Goal: Complete application form

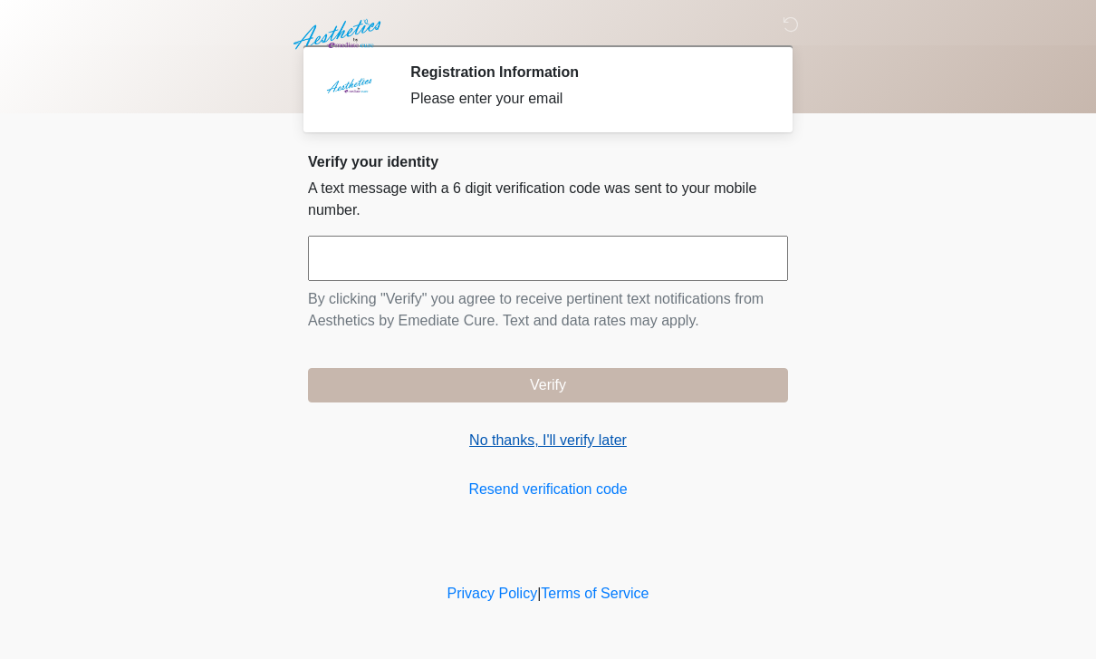
click at [583, 444] on link "No thanks, I'll verify later" at bounding box center [548, 440] width 480 height 22
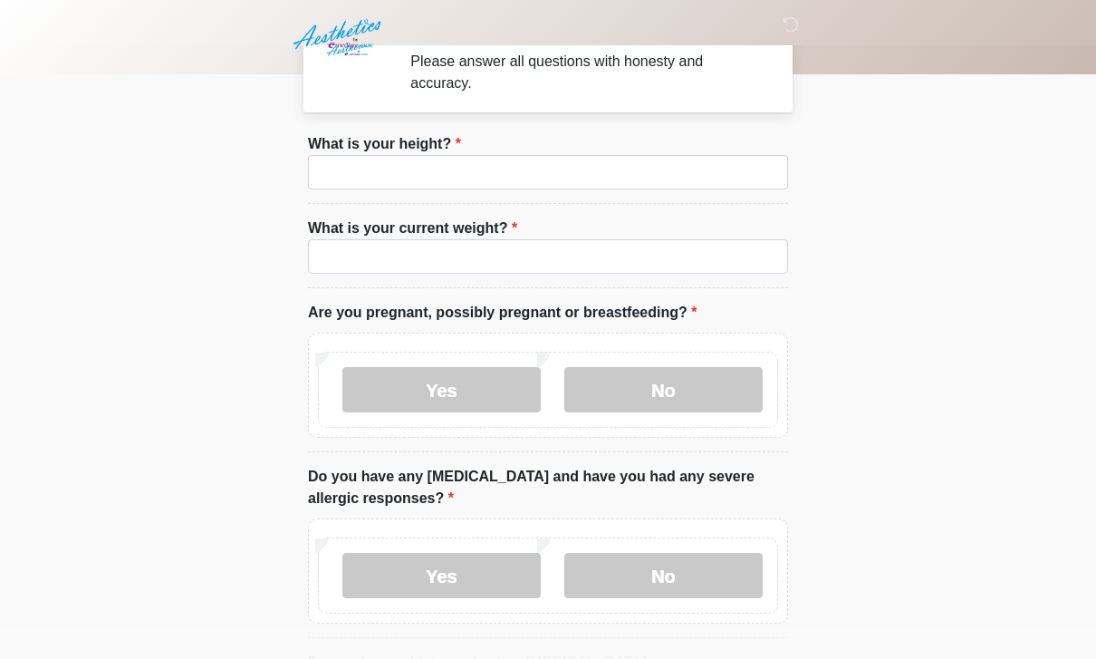
scroll to position [39, 0]
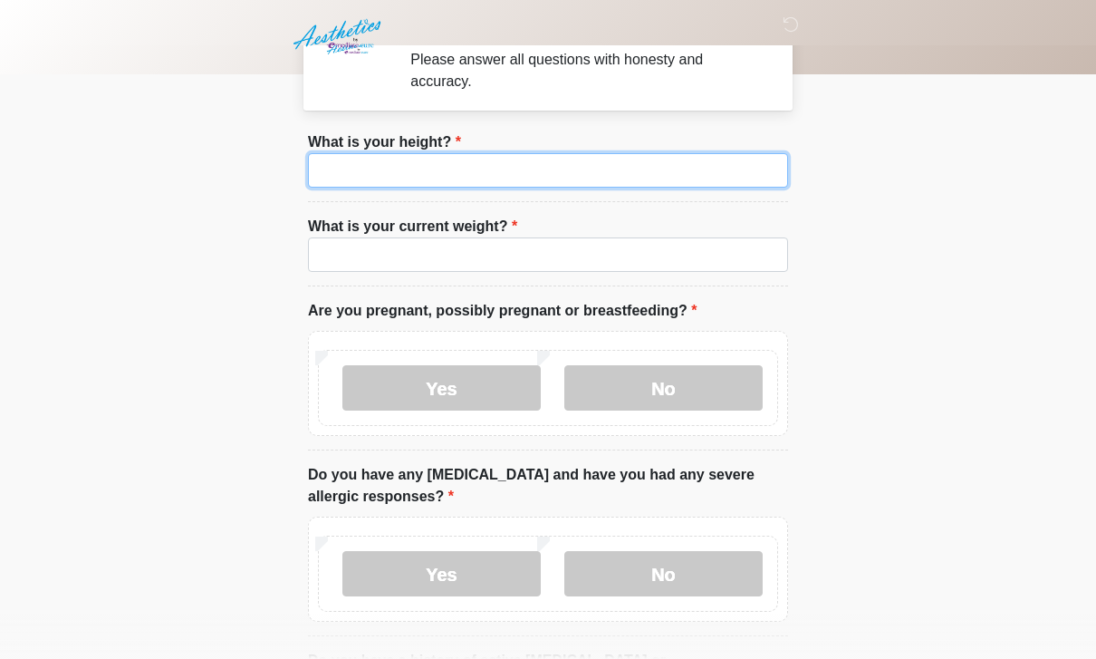
click at [663, 173] on input "What is your height?" at bounding box center [548, 170] width 480 height 34
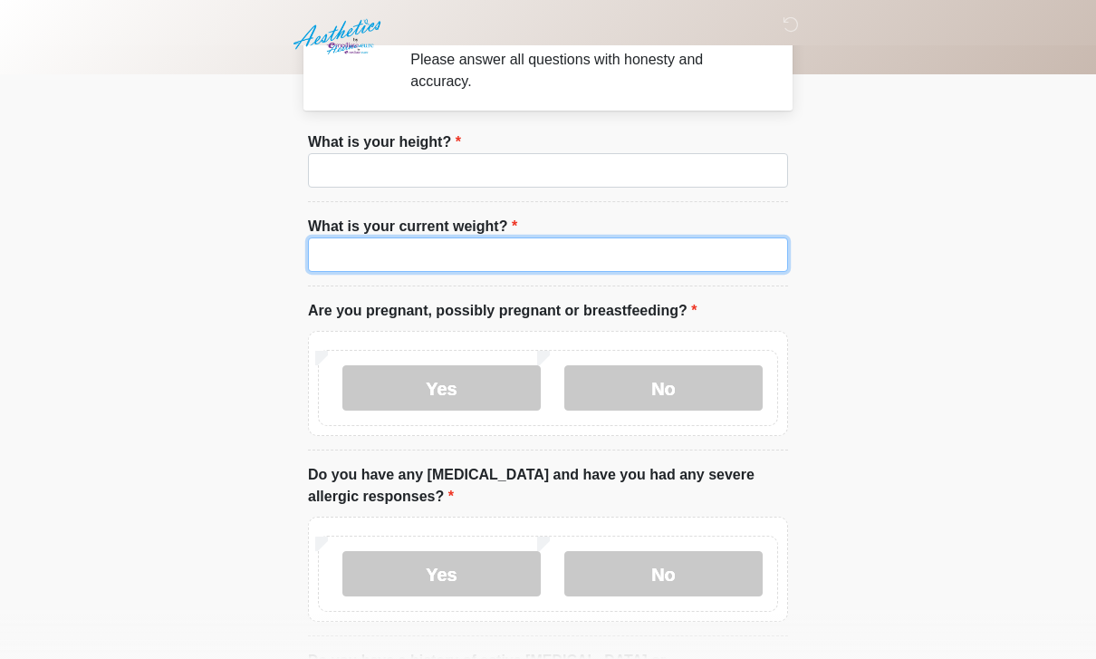
click at [490, 243] on input "What is your current weight?" at bounding box center [548, 254] width 480 height 34
type input "***"
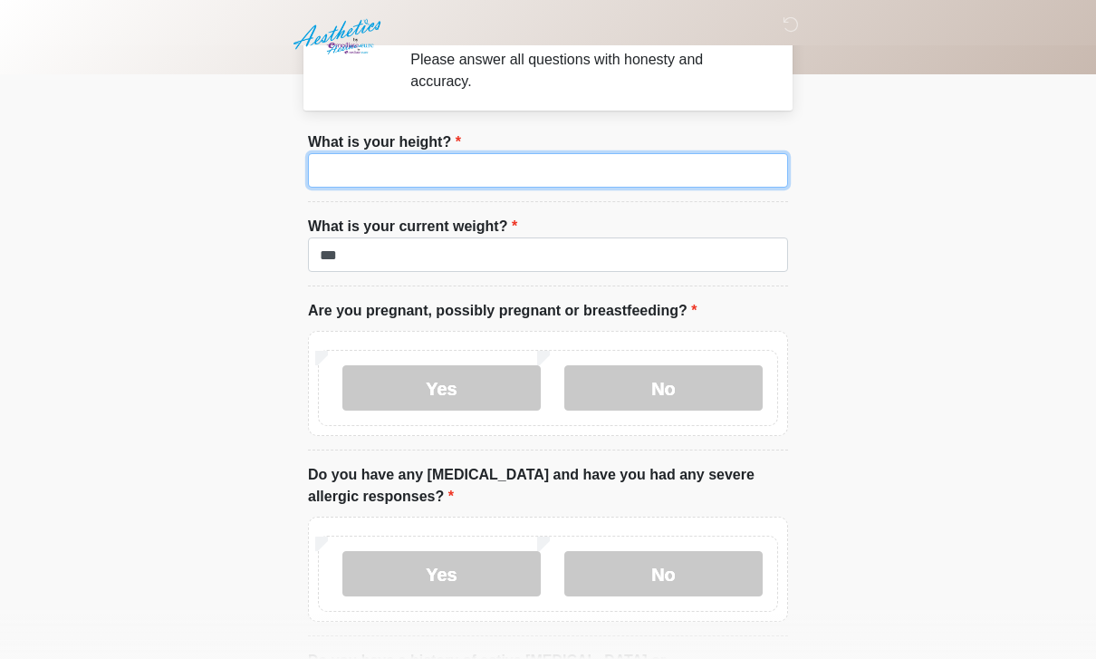
click at [459, 175] on input "What is your height?" at bounding box center [548, 170] width 480 height 34
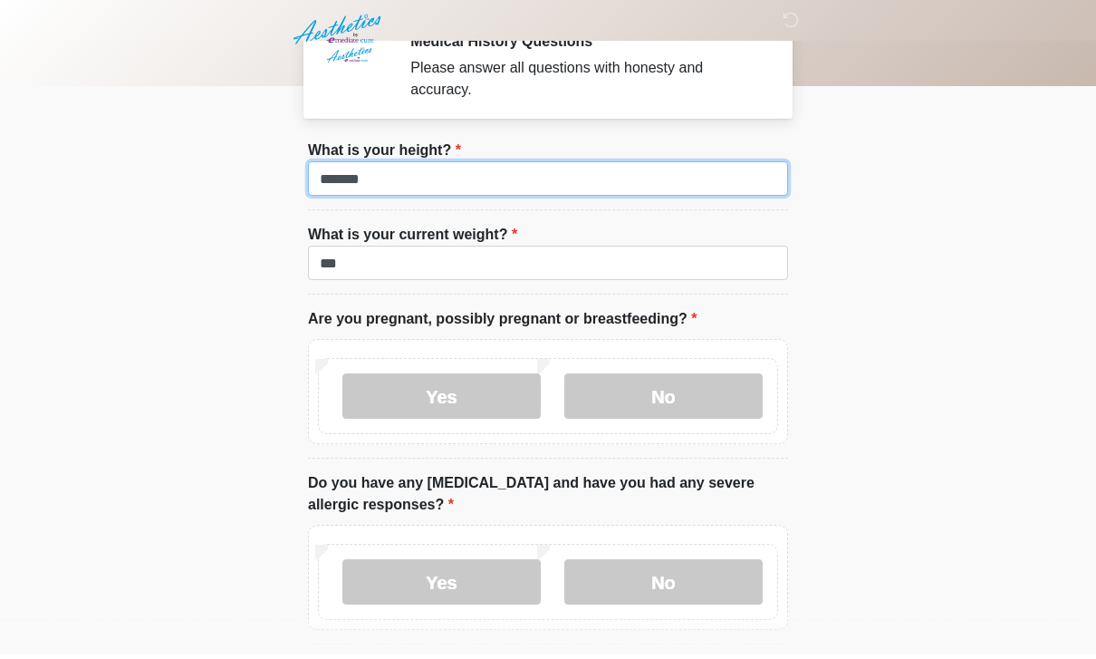
scroll to position [17, 0]
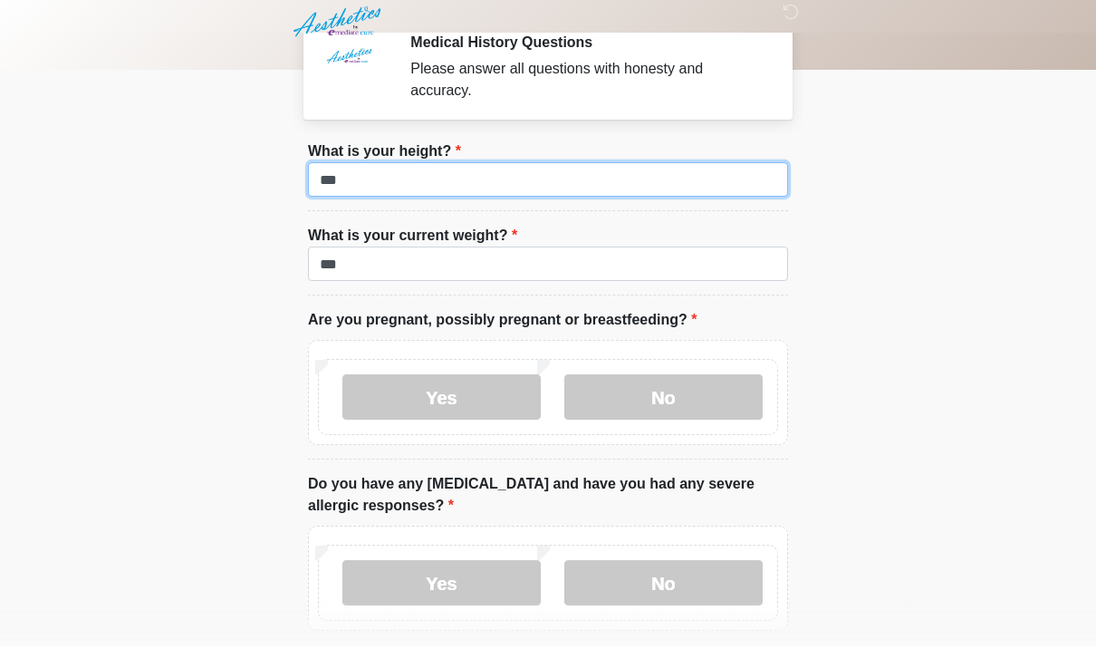
type input "***"
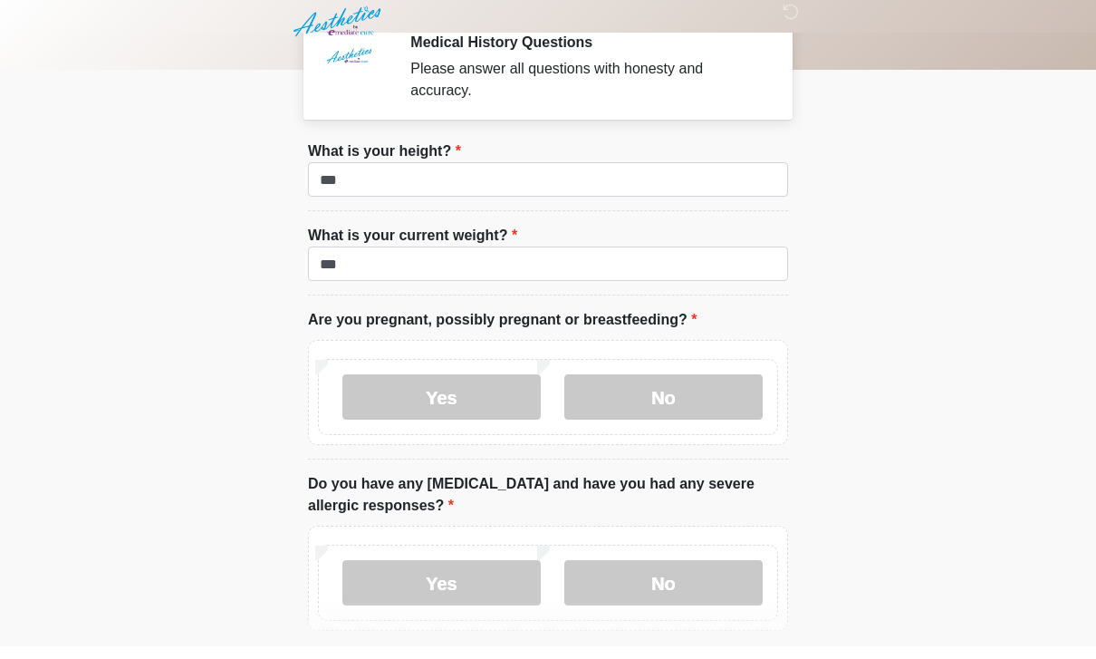
click at [906, 428] on body "‎ ‎ ‎ Medical History Questions Please answer all questions with honesty and ac…" at bounding box center [548, 312] width 1096 height 659
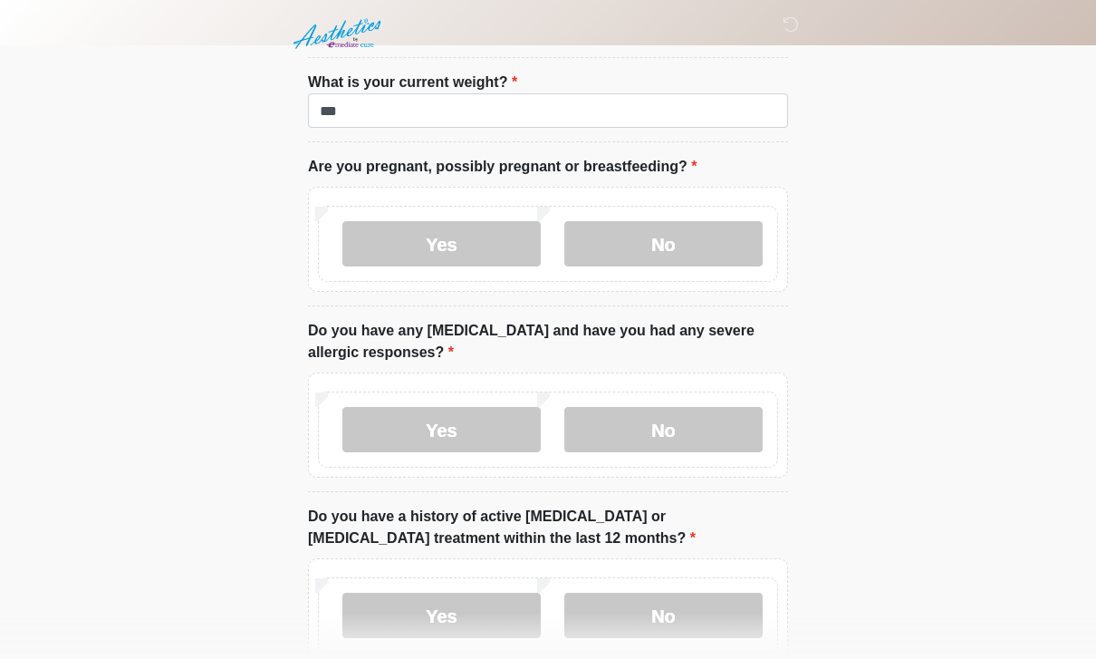
scroll to position [187, 0]
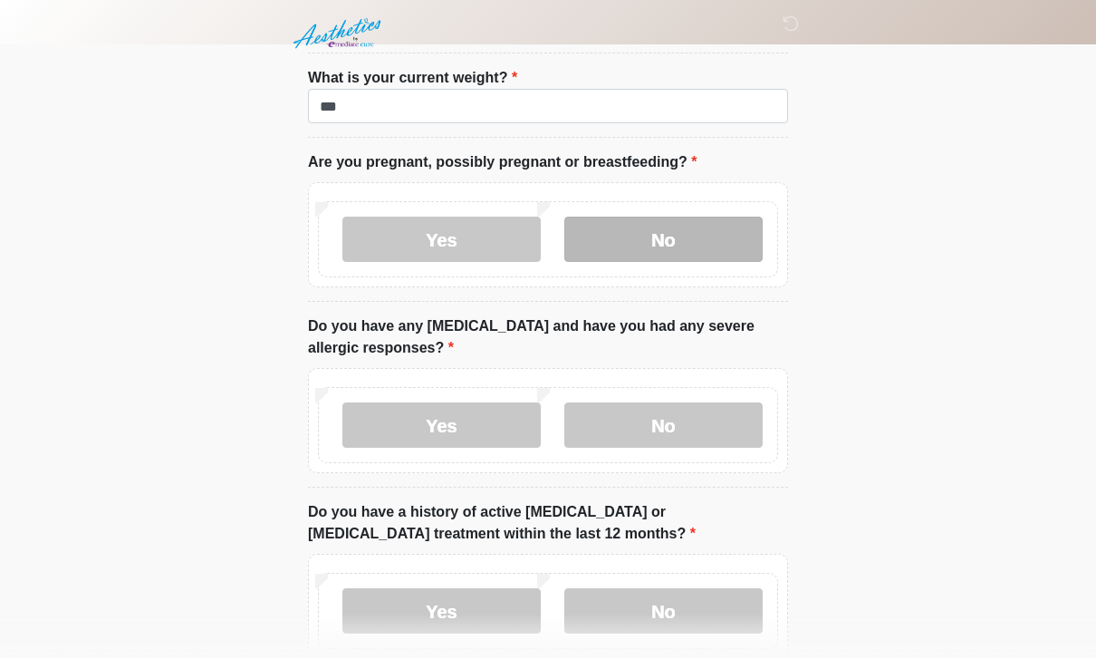
click at [707, 240] on label "No" at bounding box center [663, 239] width 198 height 45
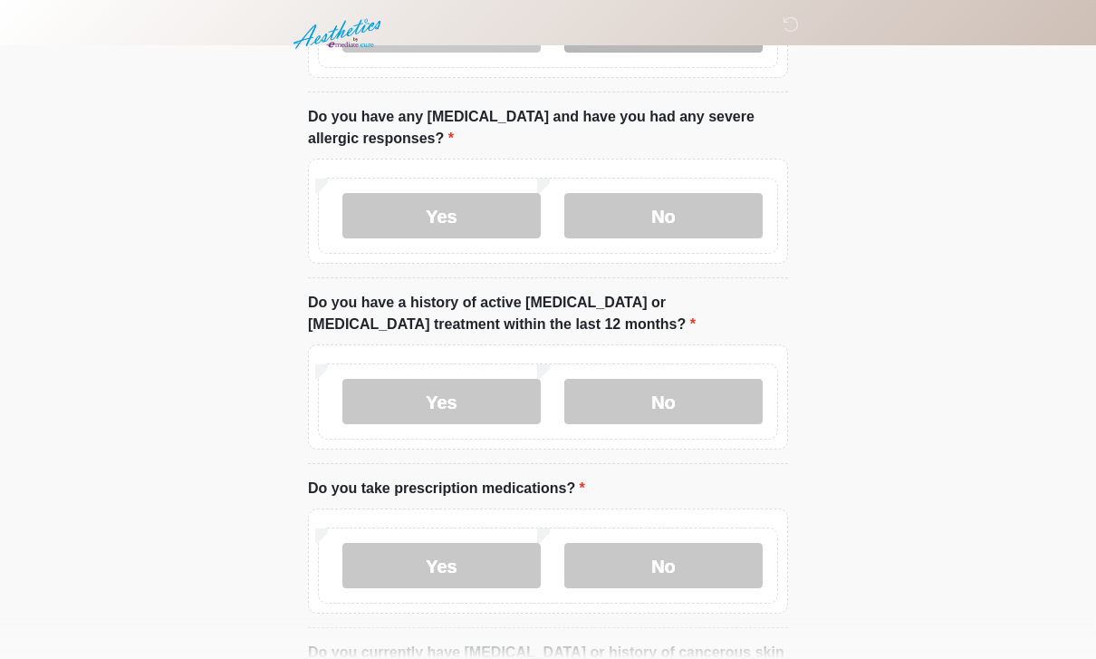
scroll to position [406, 0]
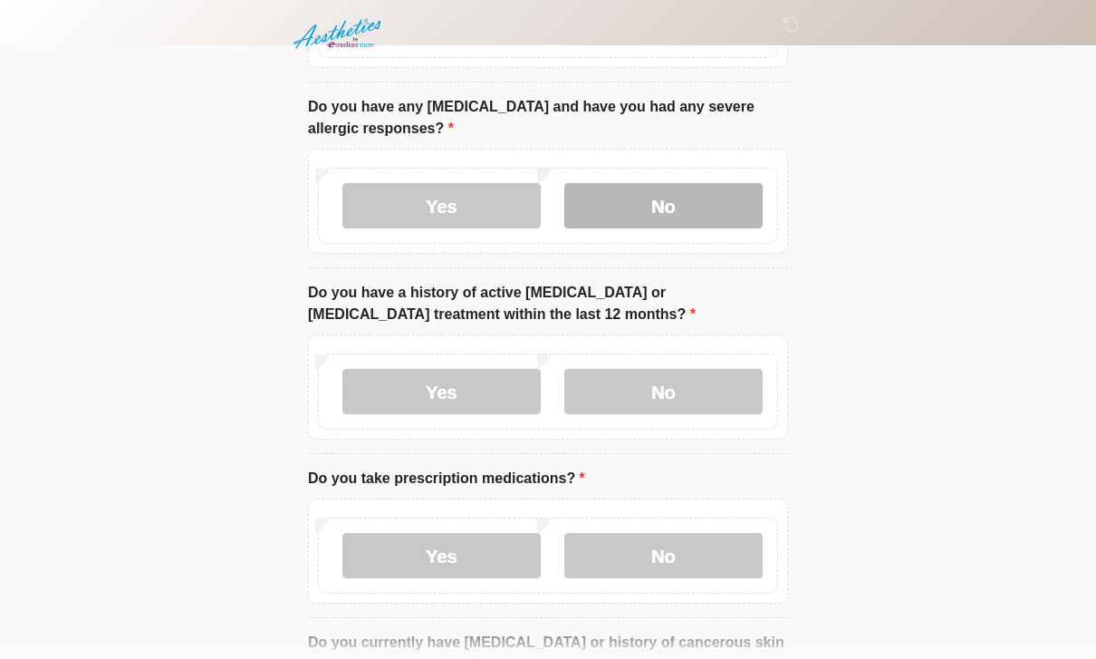
click at [653, 208] on label "No" at bounding box center [663, 206] width 198 height 45
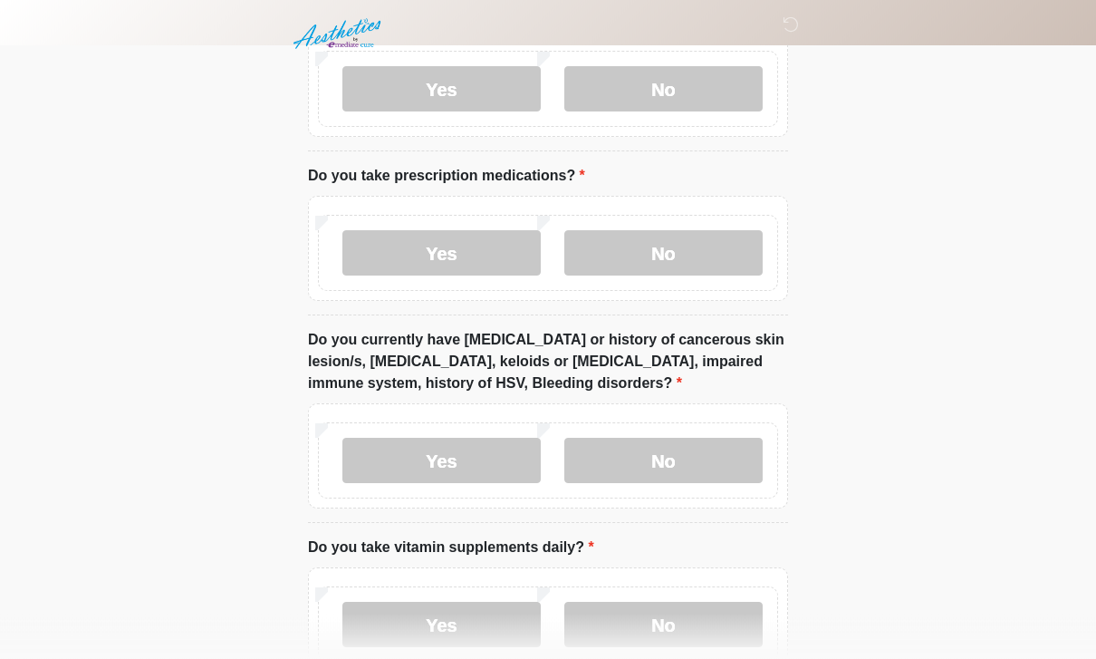
scroll to position [705, 0]
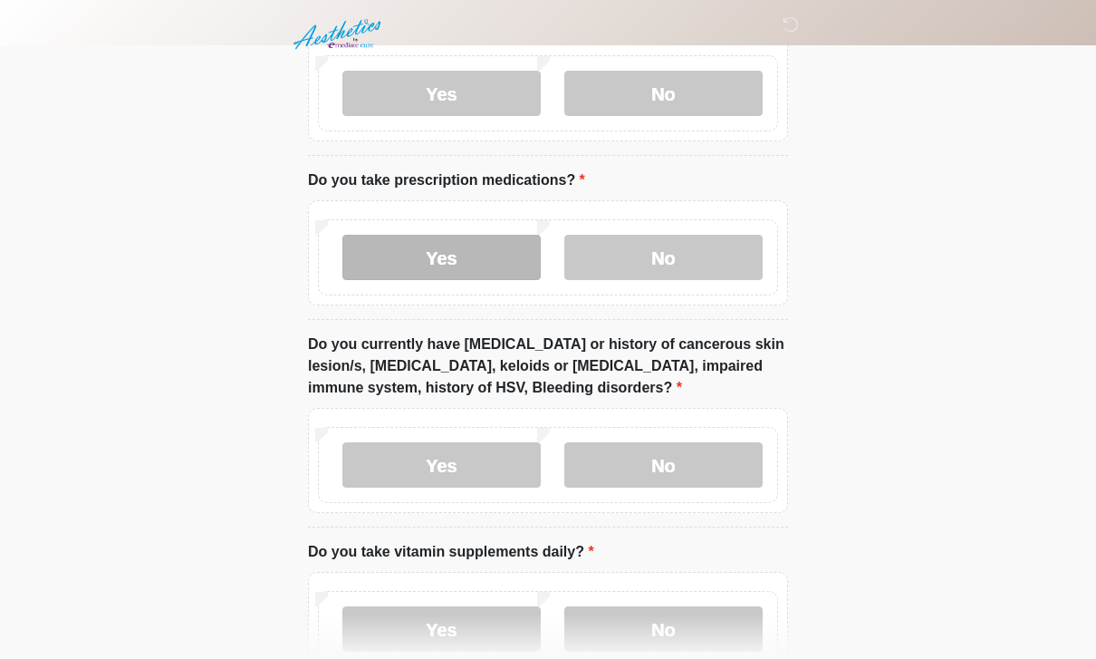
click at [435, 262] on label "Yes" at bounding box center [441, 257] width 198 height 45
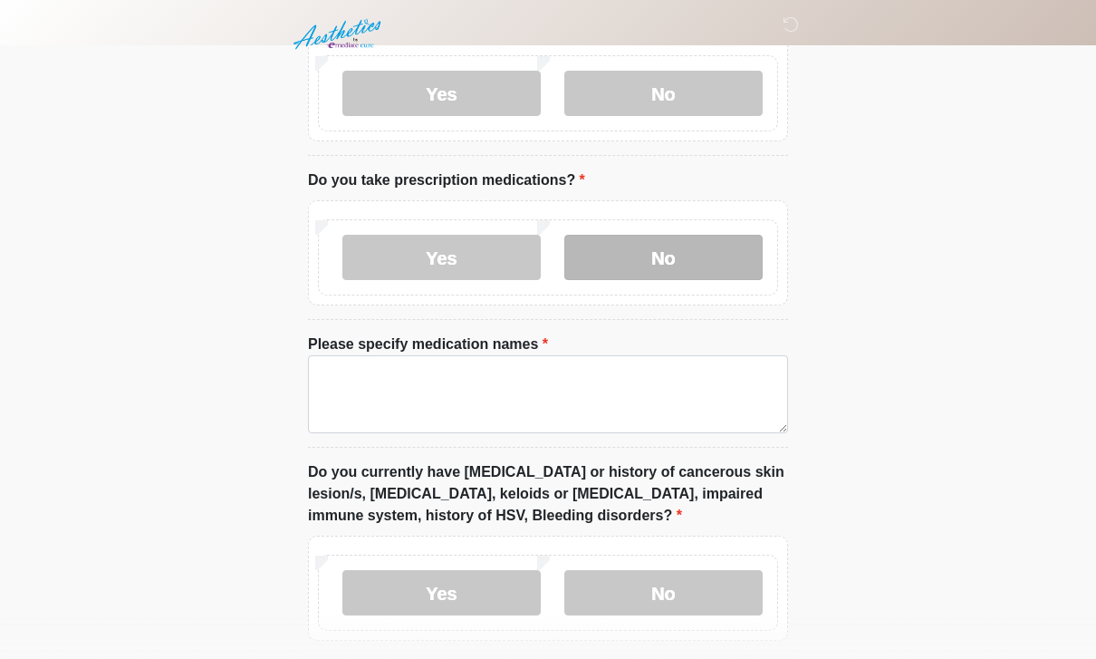
click at [639, 257] on label "No" at bounding box center [663, 257] width 198 height 45
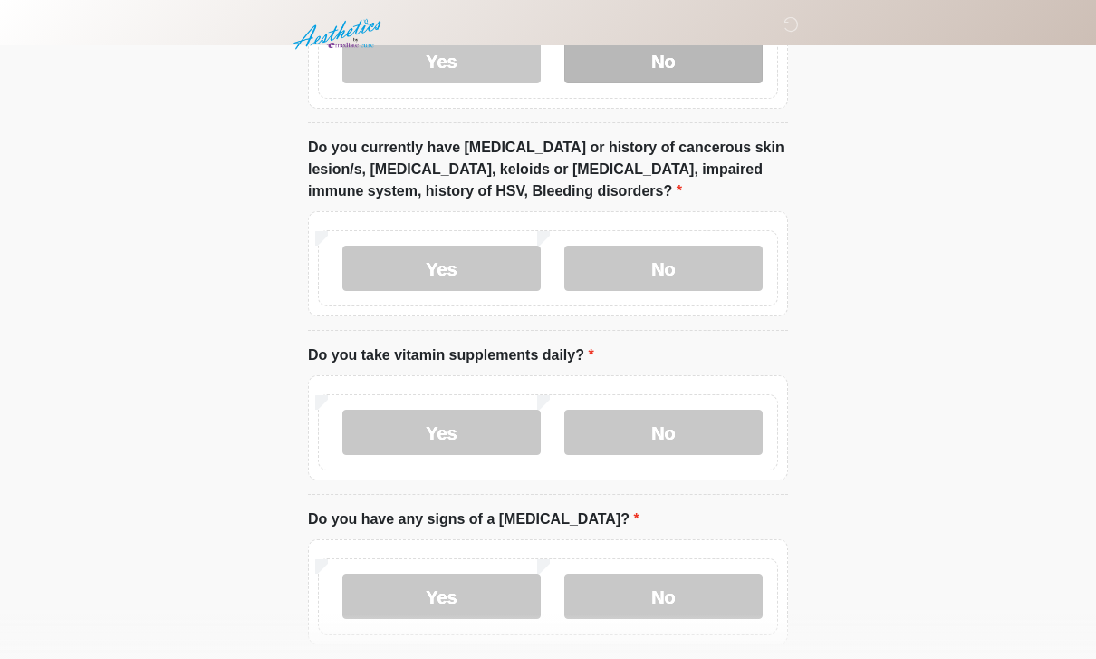
scroll to position [914, 0]
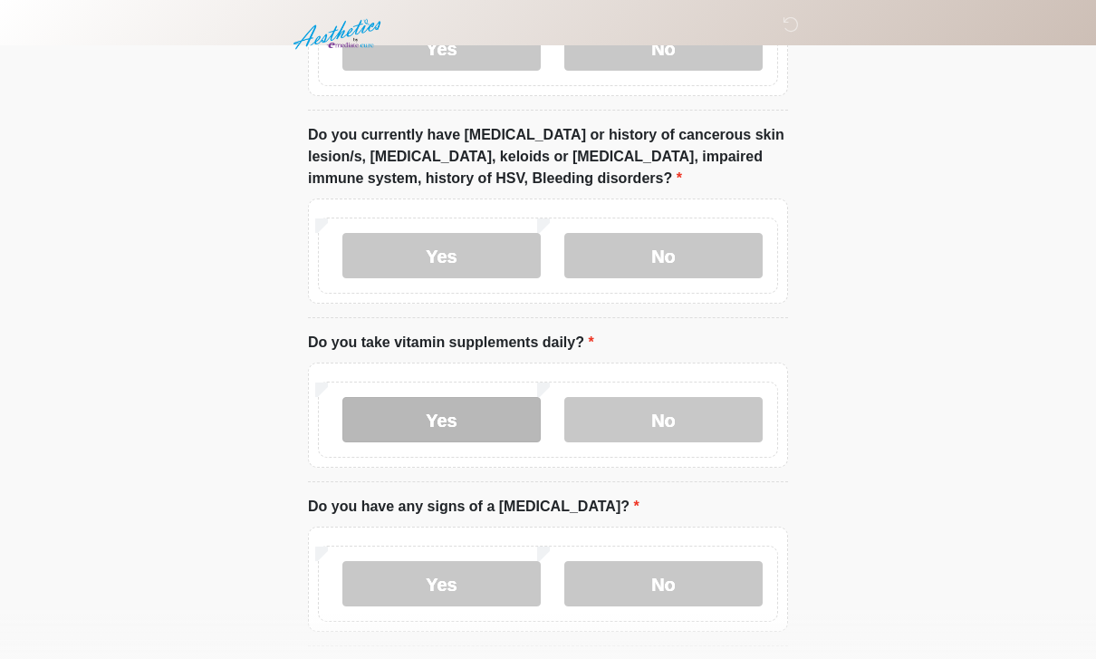
click at [479, 437] on label "Yes" at bounding box center [441, 419] width 198 height 45
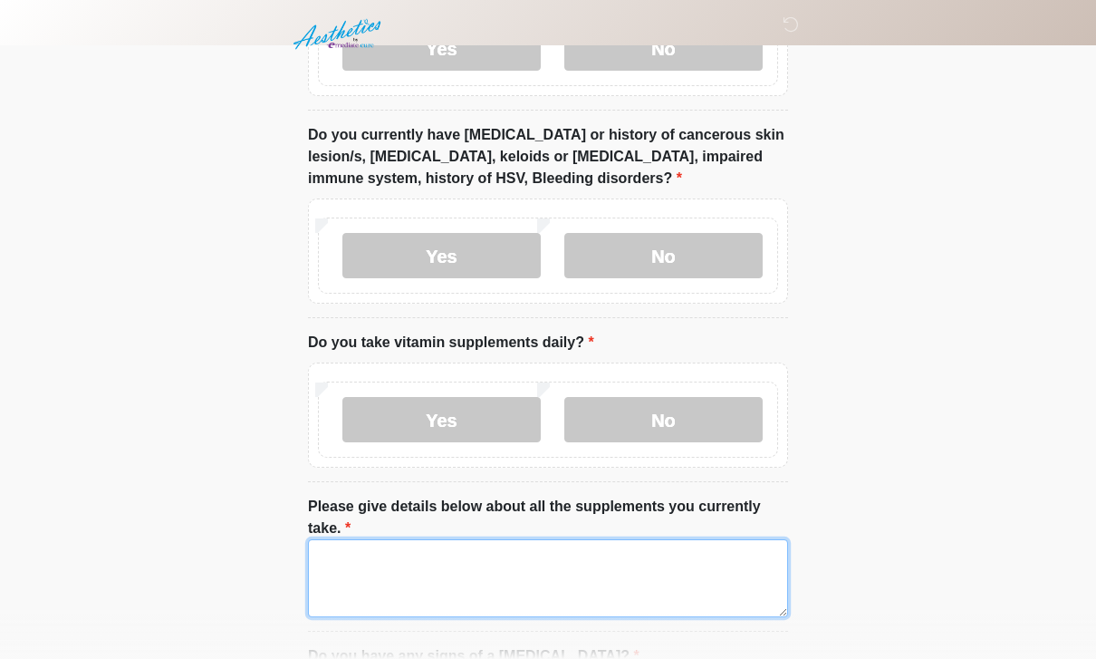
click at [545, 560] on textarea "Please give details below about all the supplements you currently take." at bounding box center [548, 578] width 480 height 78
type textarea "**********"
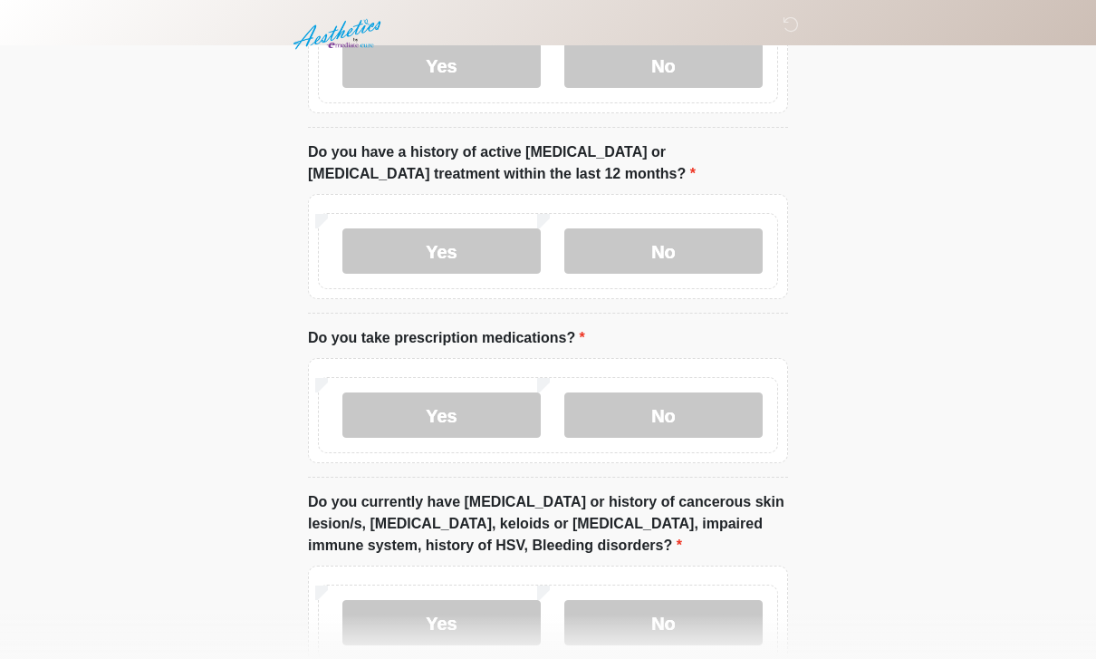
scroll to position [546, 0]
click at [648, 240] on label "No" at bounding box center [663, 251] width 198 height 45
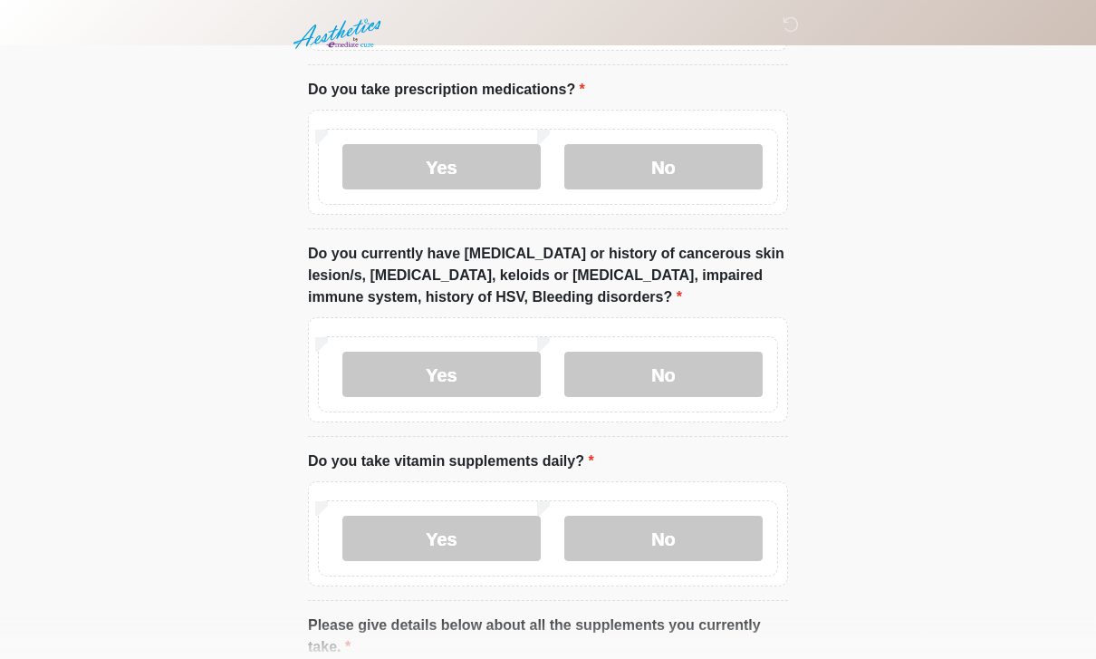
scroll to position [831, 0]
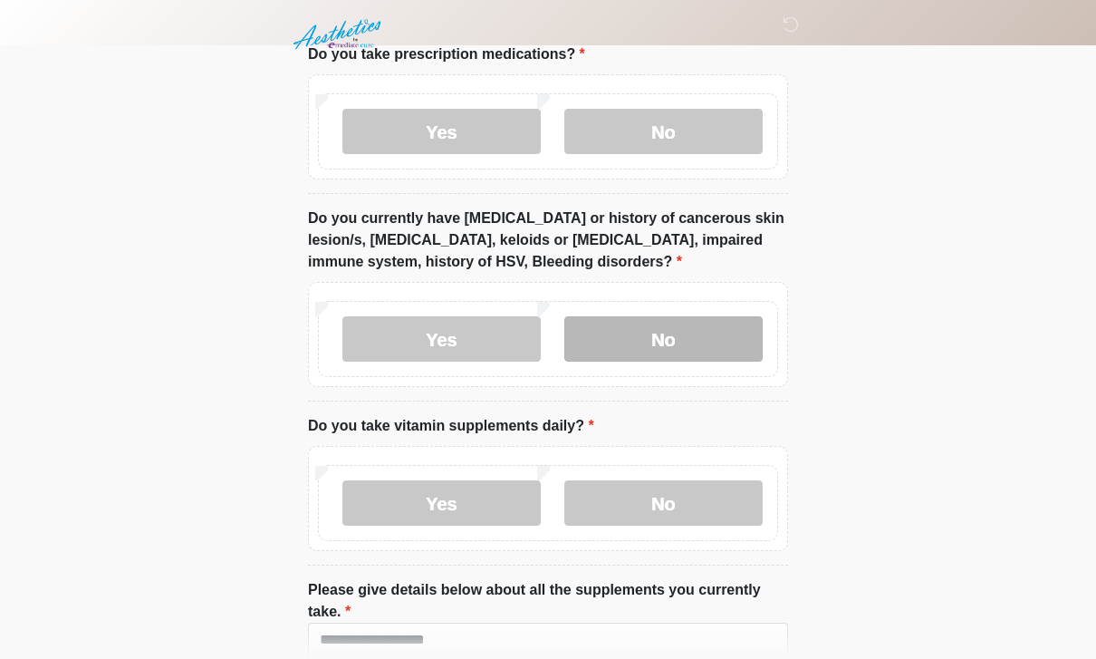
click at [666, 328] on label "No" at bounding box center [663, 338] width 198 height 45
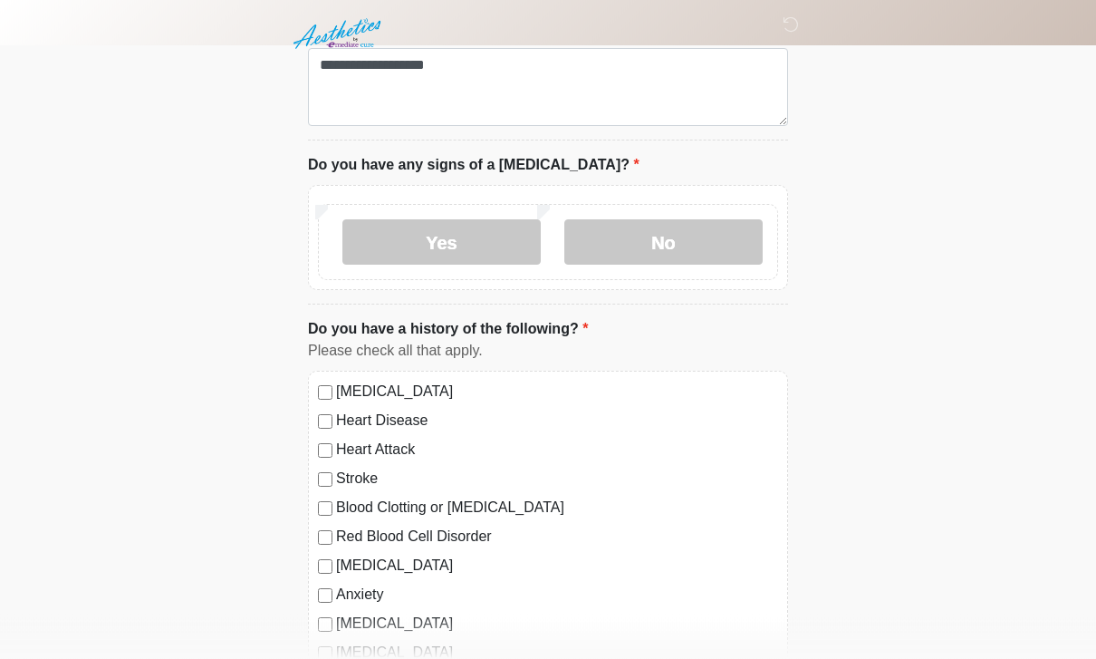
scroll to position [1407, 0]
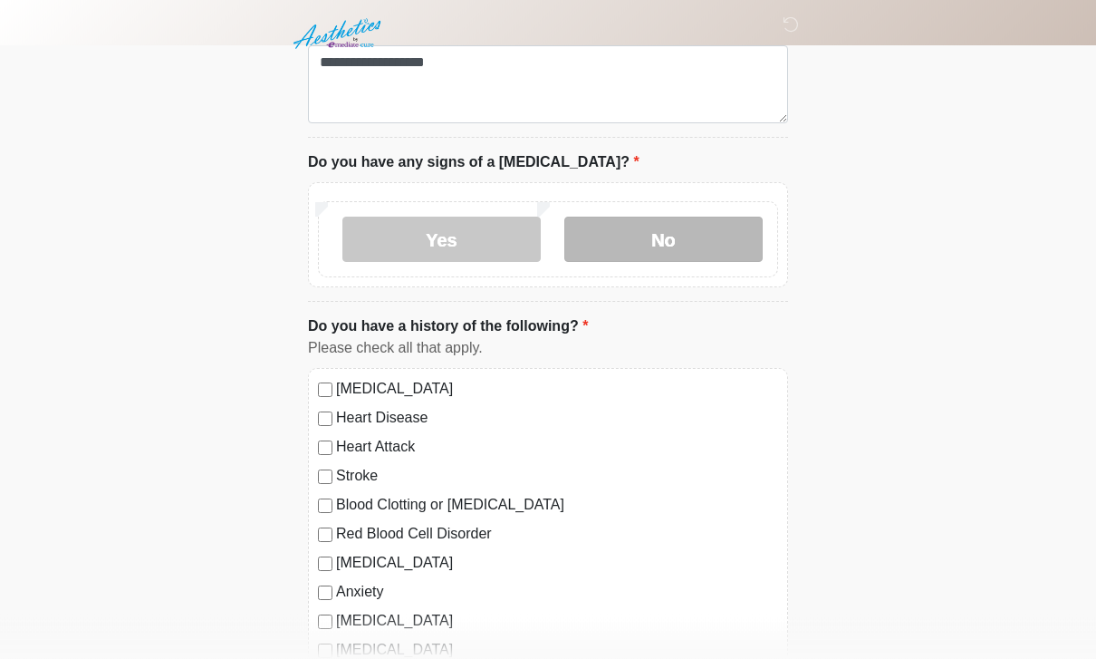
click at [623, 240] on label "No" at bounding box center [663, 239] width 198 height 45
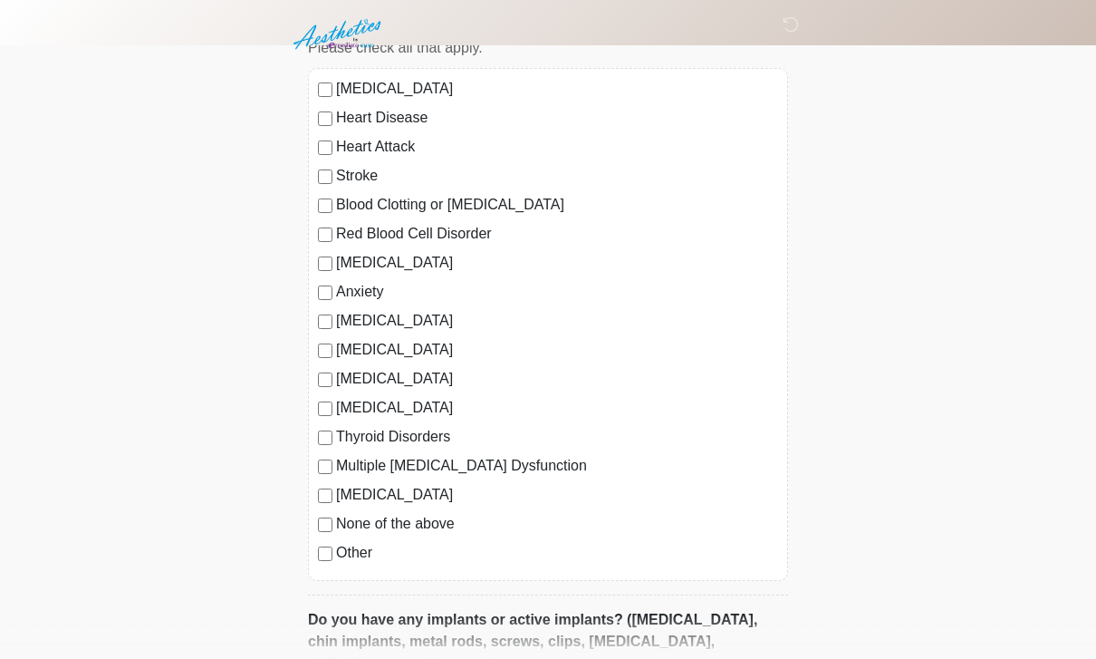
scroll to position [1742, 0]
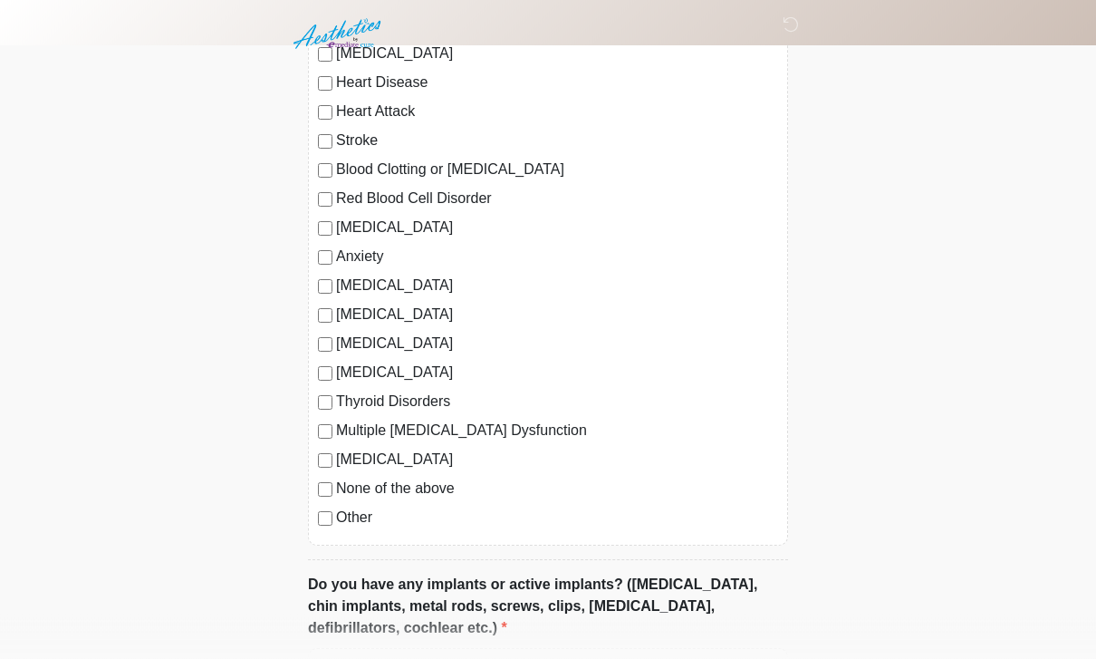
click at [409, 481] on label "None of the above" at bounding box center [557, 489] width 442 height 22
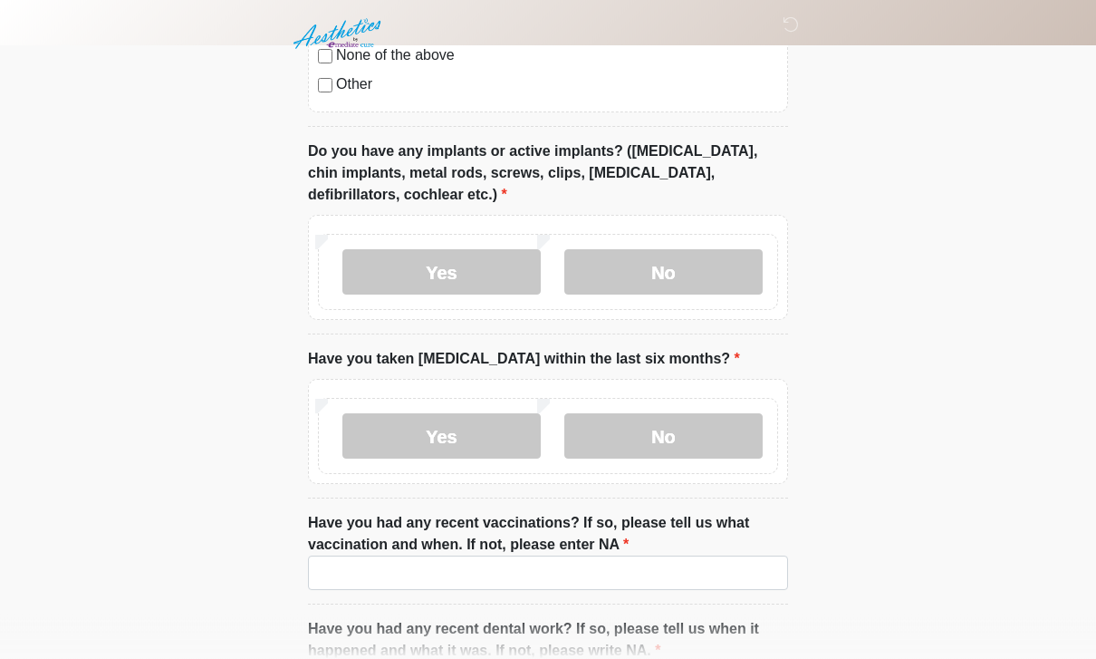
scroll to position [2178, 0]
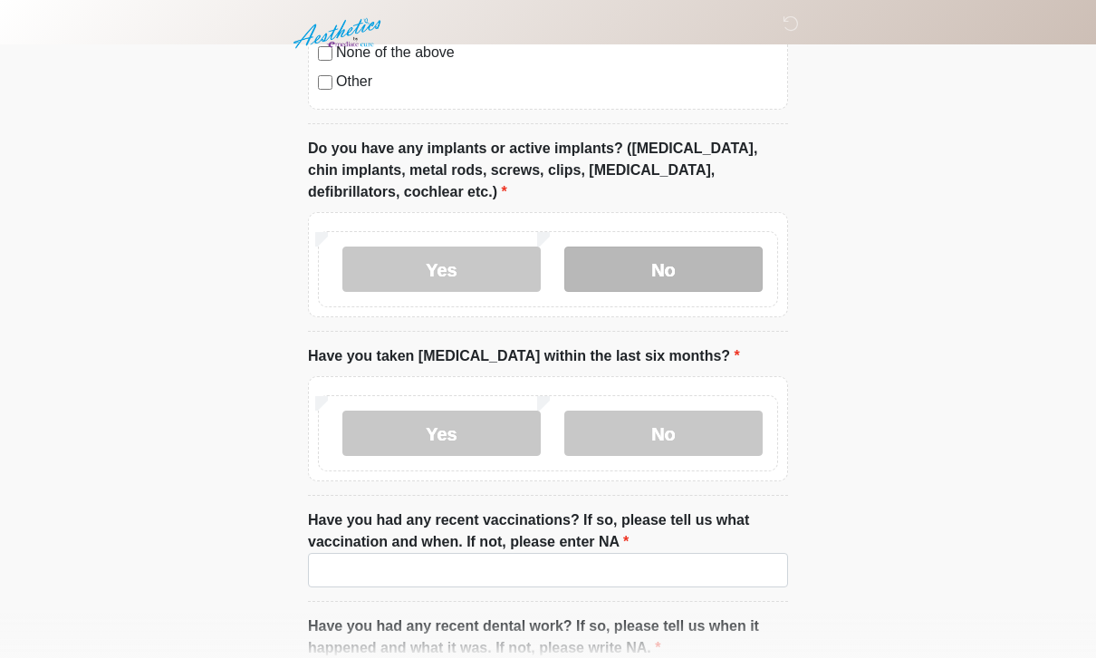
click at [646, 247] on label "No" at bounding box center [663, 269] width 198 height 45
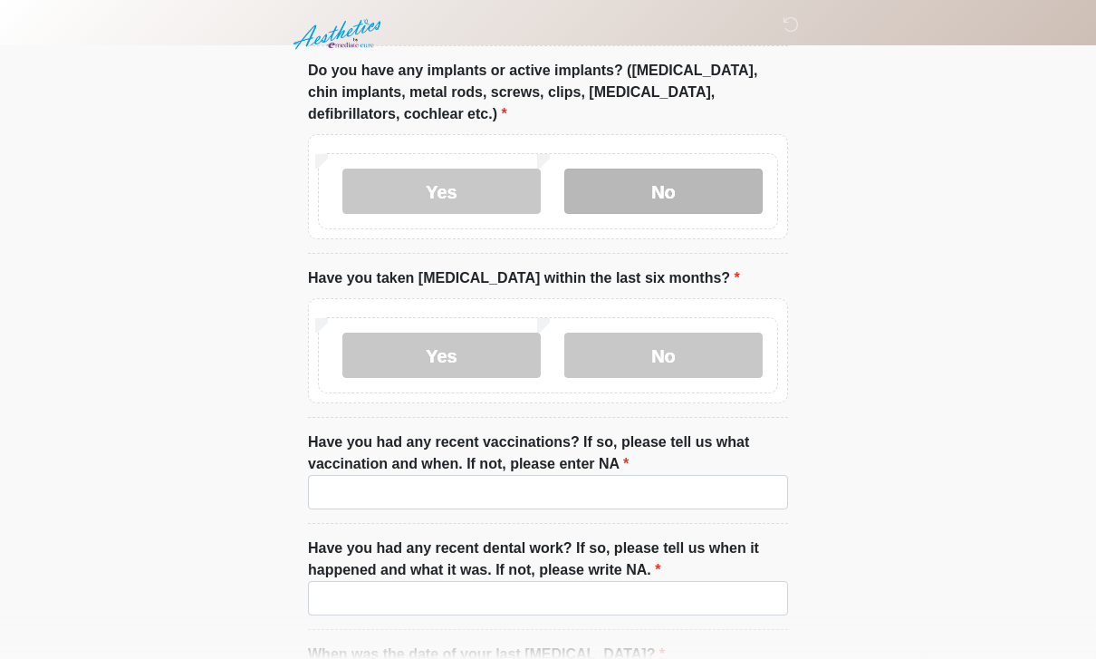
scroll to position [2375, 0]
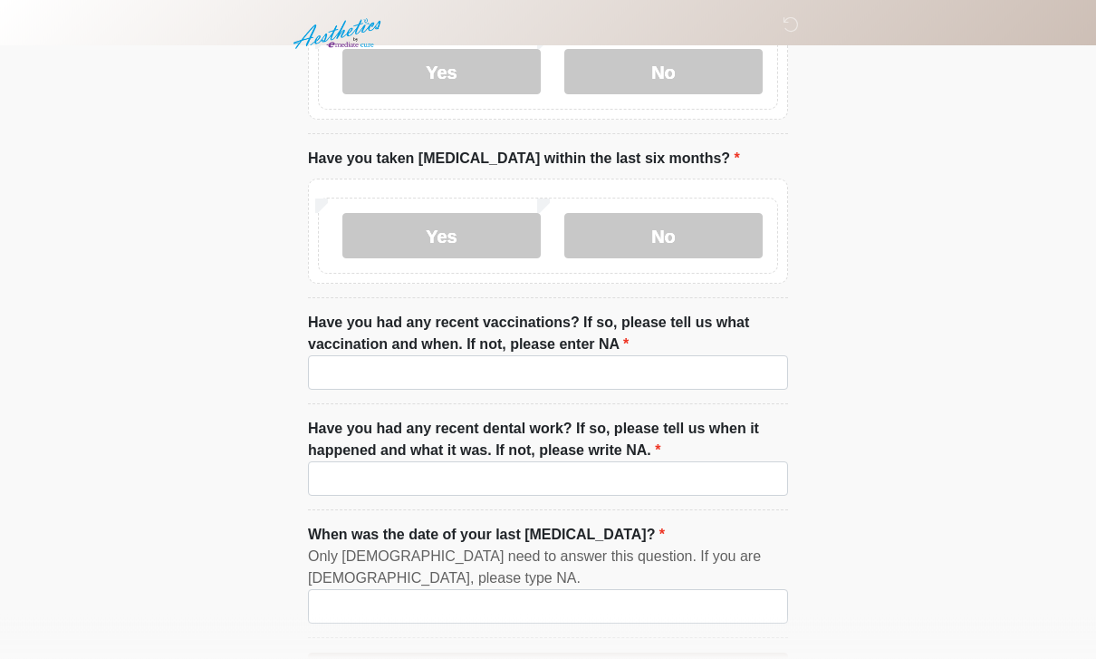
click at [679, 313] on label "Have you had any recent vaccinations? If so, please tell us what vaccination an…" at bounding box center [548, 334] width 480 height 43
click at [679, 356] on input "Have you had any recent vaccinations? If so, please tell us what vaccination an…" at bounding box center [548, 373] width 480 height 34
click at [702, 214] on label "No" at bounding box center [663, 236] width 198 height 45
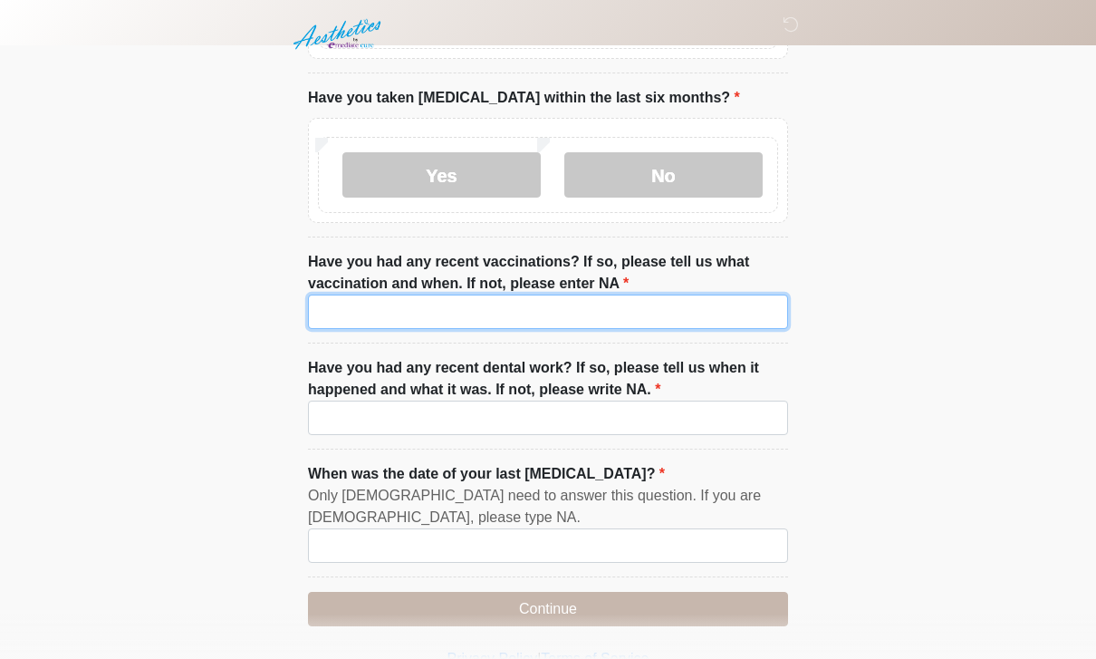
click at [673, 302] on input "Have you had any recent vaccinations? If so, please tell us what vaccination an…" at bounding box center [548, 311] width 480 height 34
type input "*********"
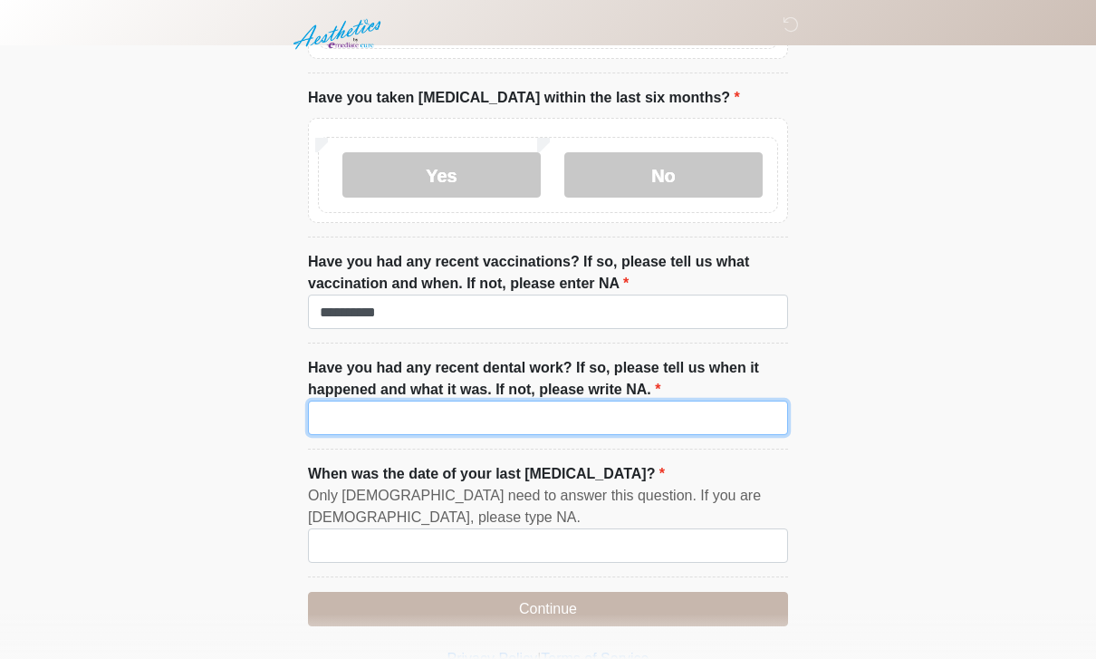
click at [470, 422] on input "Have you had any recent dental work? If so, please tell us when it happened and…" at bounding box center [548, 417] width 480 height 34
type input "*********"
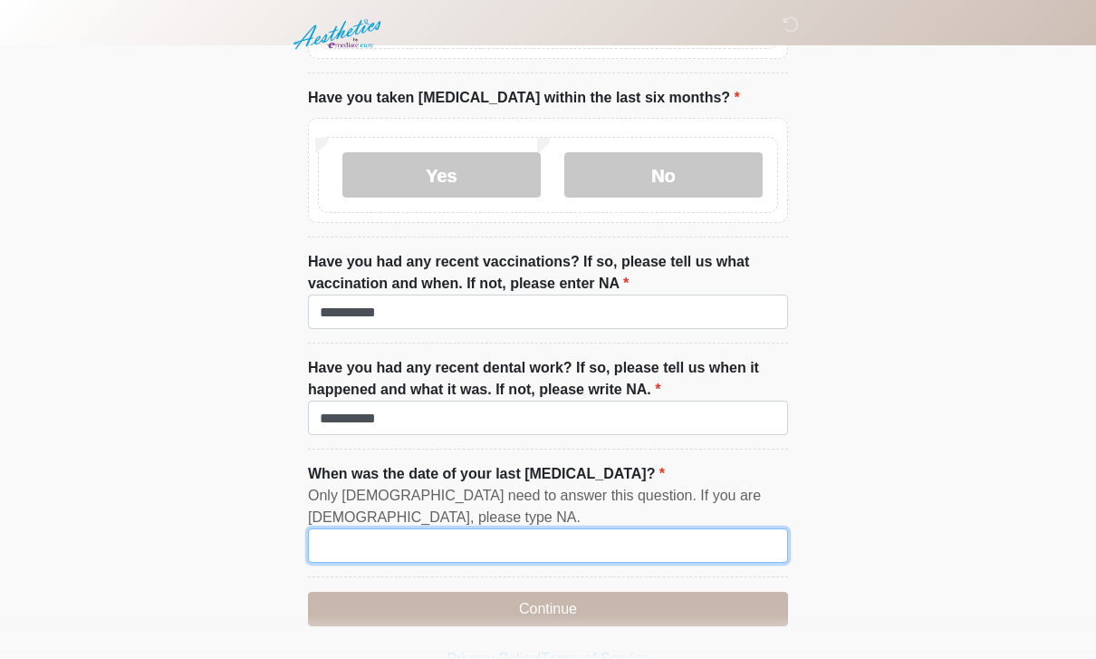
click at [658, 528] on input "When was the date of your last menstrual cycle?" at bounding box center [548, 545] width 480 height 34
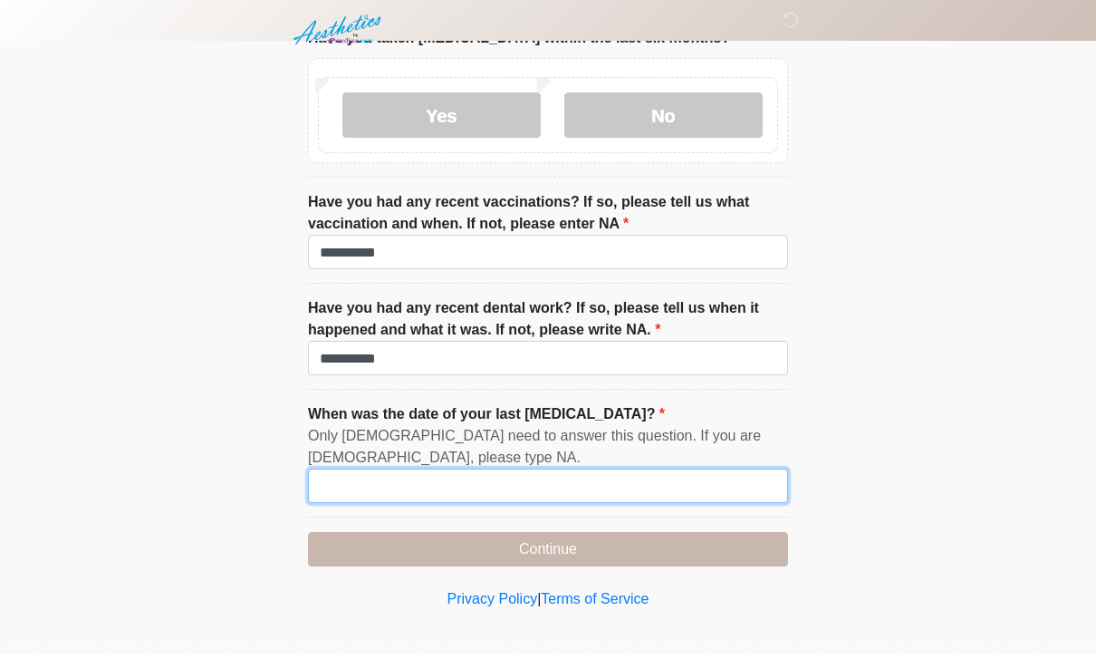
scroll to position [2495, 0]
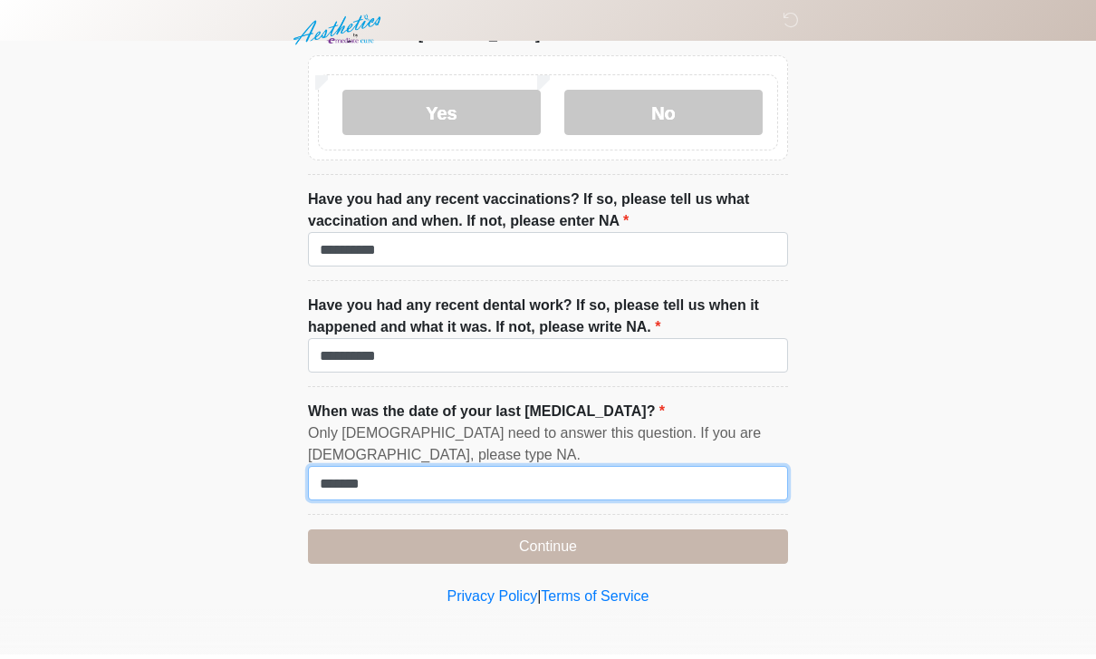
type input "*******"
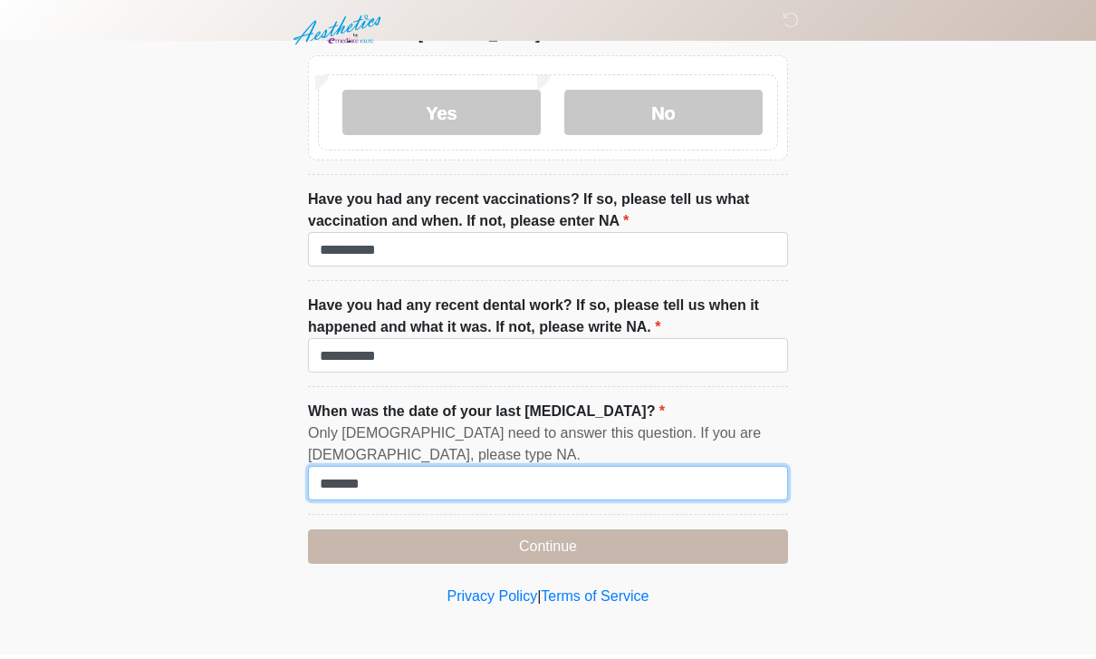
click at [687, 505] on input "*******" at bounding box center [548, 487] width 480 height 34
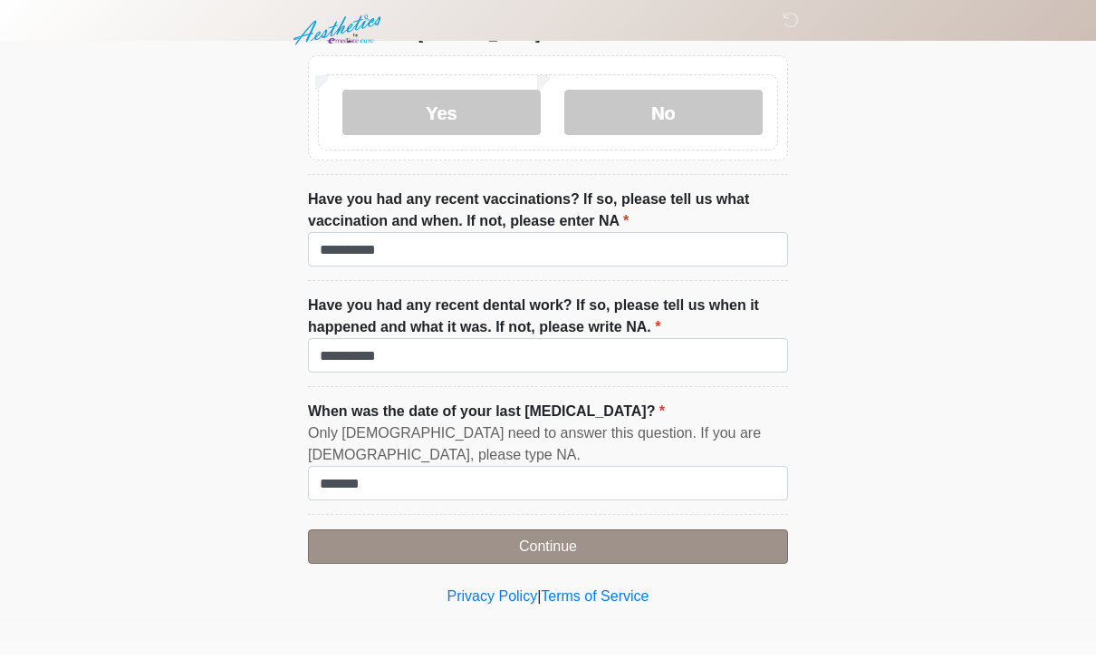
click at [616, 534] on button "Continue" at bounding box center [548, 551] width 480 height 34
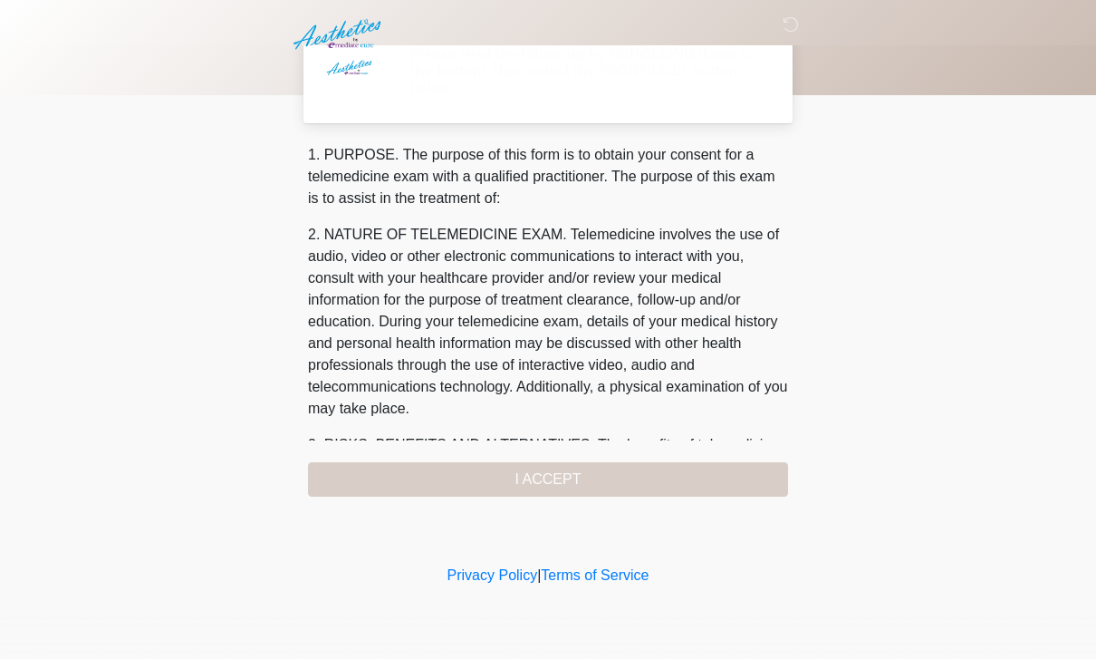
scroll to position [0, 0]
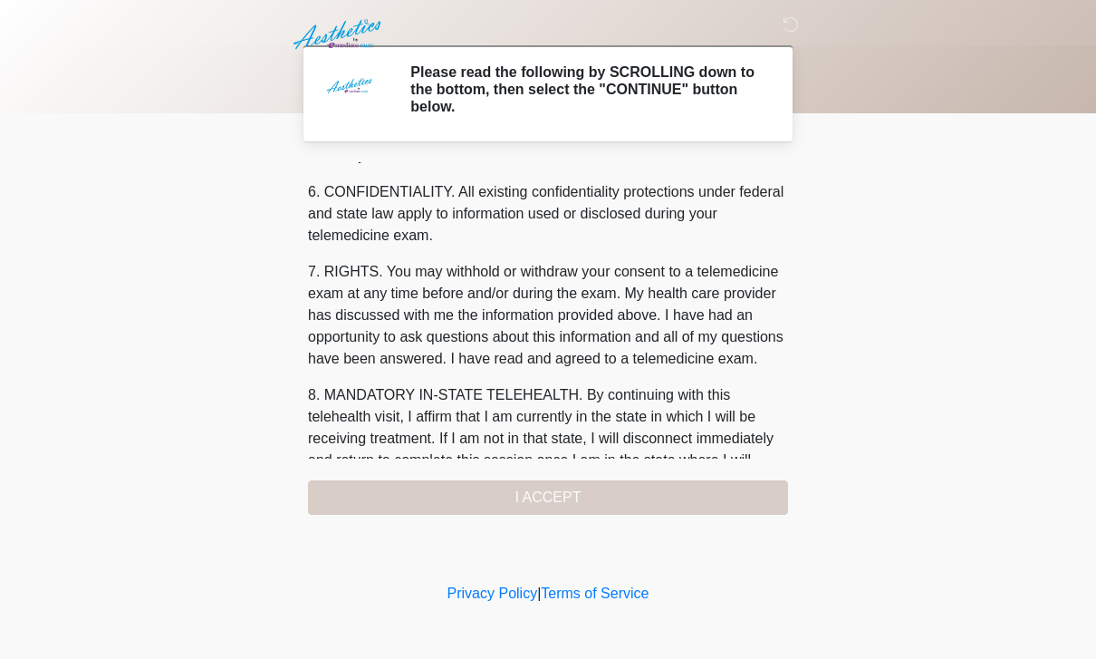
click at [646, 499] on div "1. PURPOSE. The purpose of this form is to obtain your consent for a telemedici…" at bounding box center [548, 338] width 480 height 352
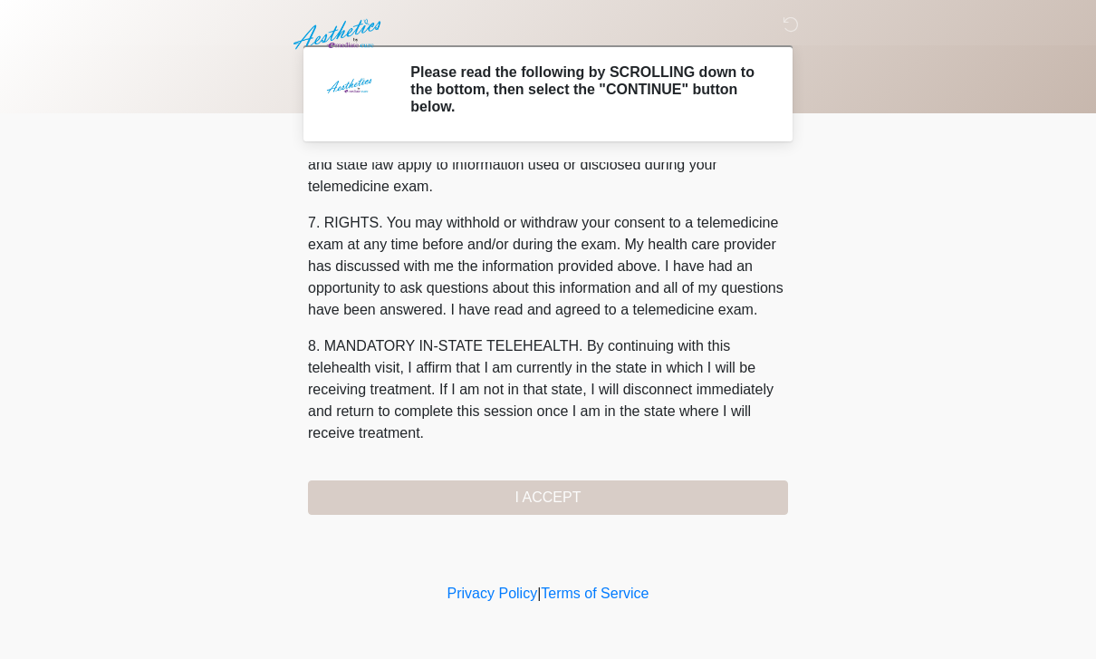
click at [646, 499] on div "1. PURPOSE. The purpose of this form is to obtain your consent for a telemedici…" at bounding box center [548, 338] width 480 height 352
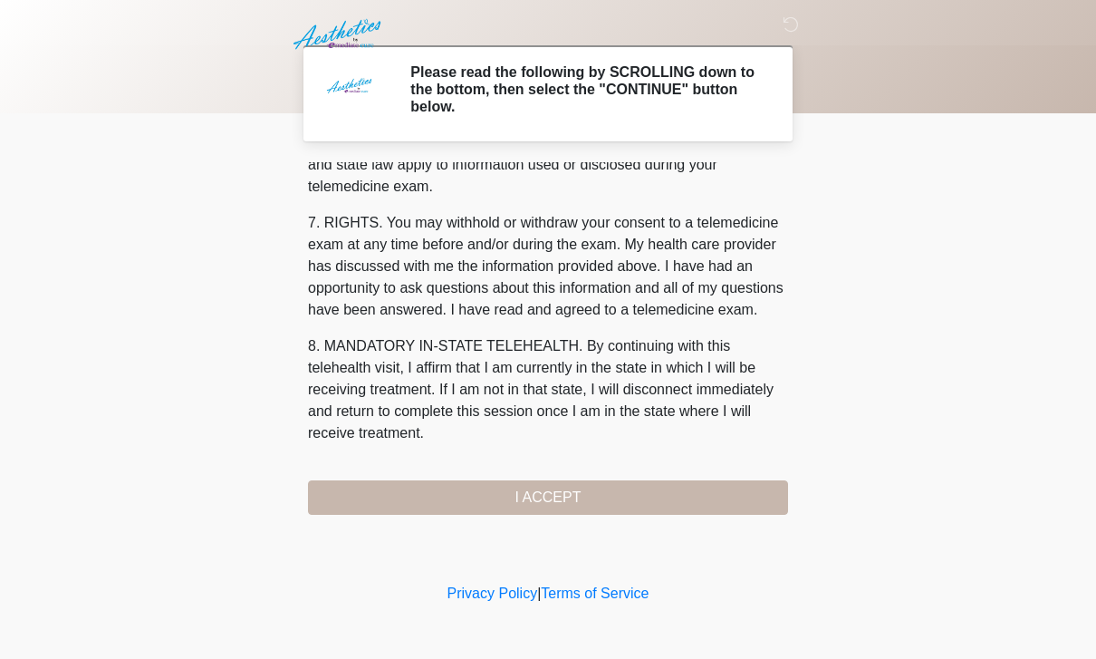
scroll to position [776, 0]
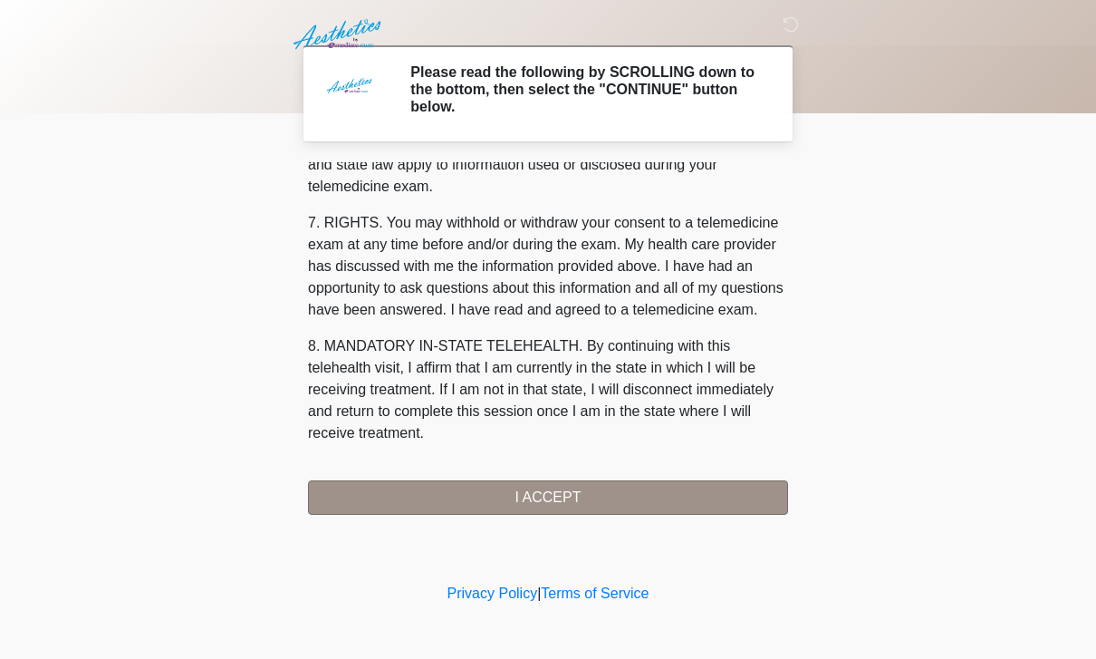
click at [682, 490] on button "I ACCEPT" at bounding box center [548, 497] width 480 height 34
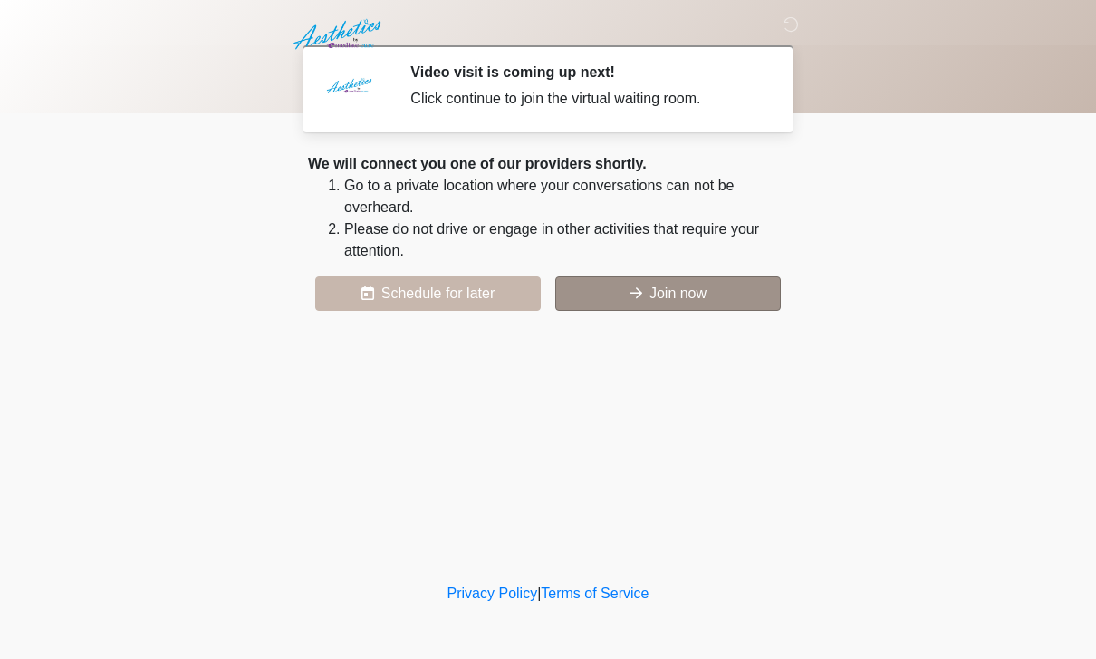
click at [620, 292] on button "Join now" at bounding box center [668, 293] width 226 height 34
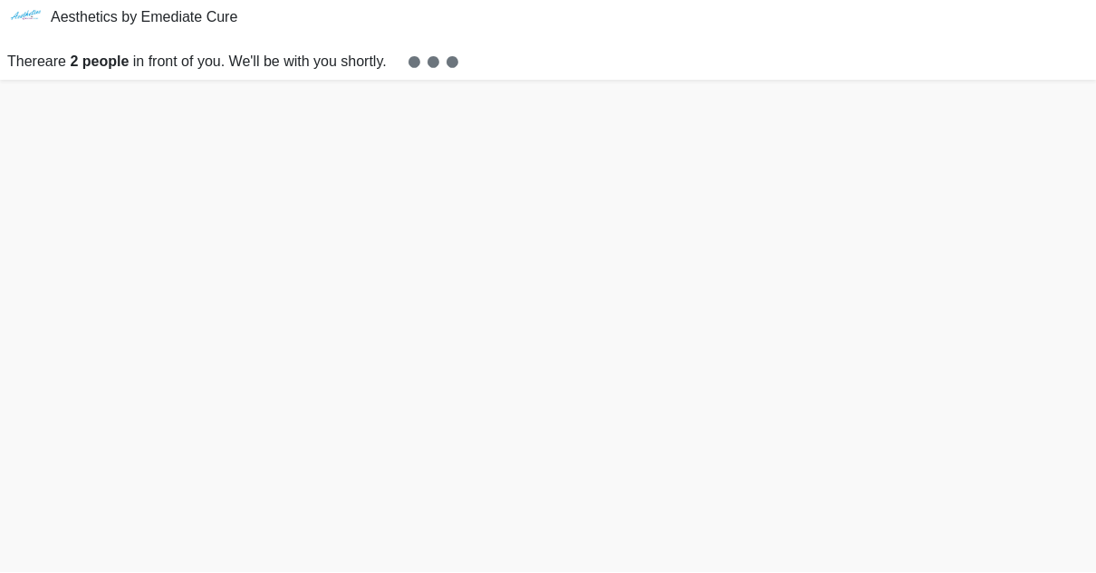
scroll to position [55, 0]
